Goal: Find contact information: Find contact information

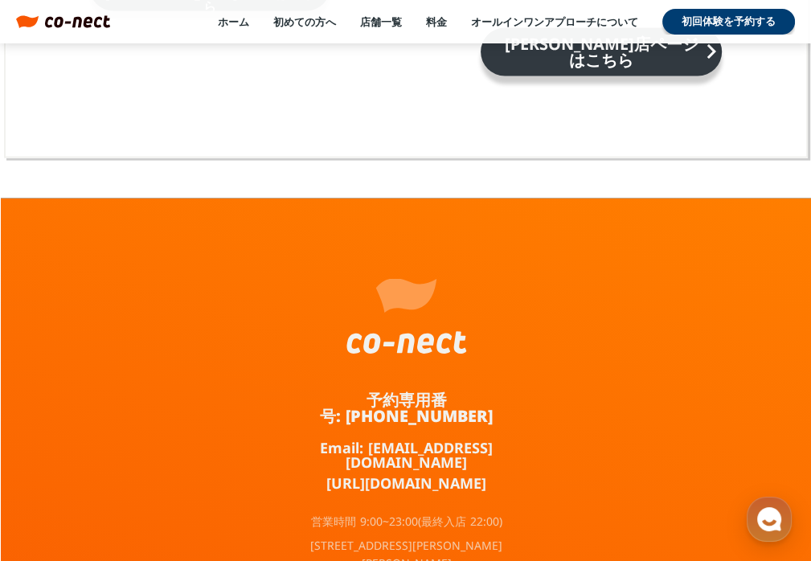
scroll to position [10608, 0]
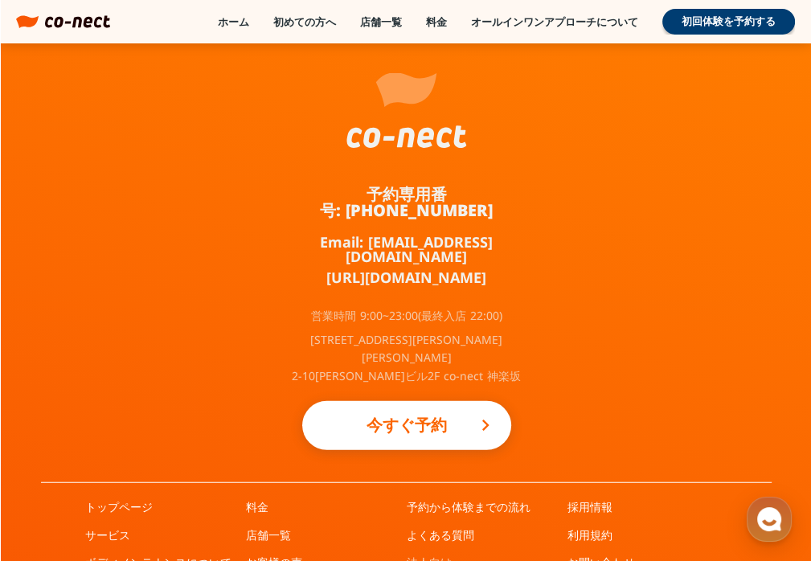
click at [429, 555] on link "法人向け" at bounding box center [429, 563] width 45 height 16
click at [594, 555] on link "お問い合わせ" at bounding box center [602, 563] width 68 height 16
